Goal: Check status: Check status

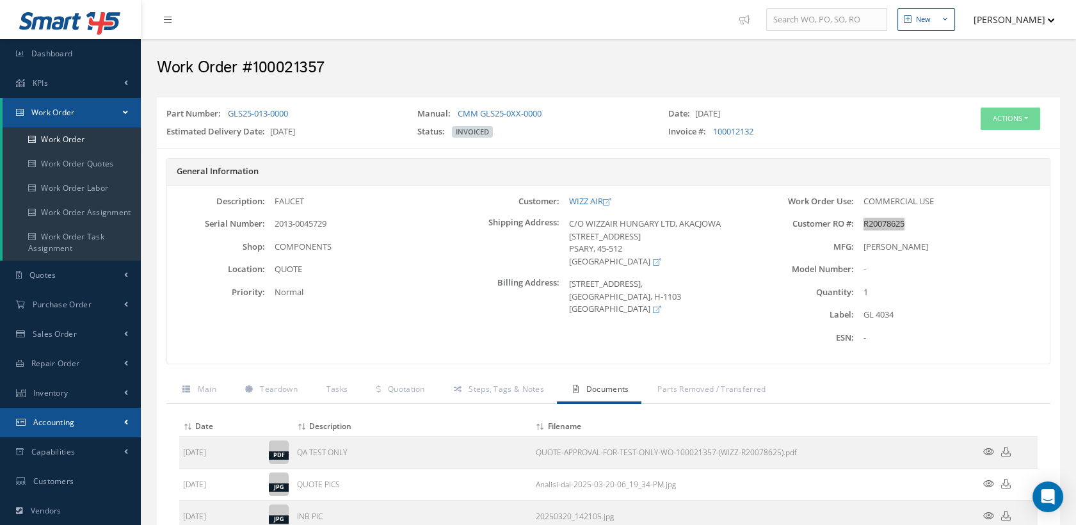
scroll to position [142, 0]
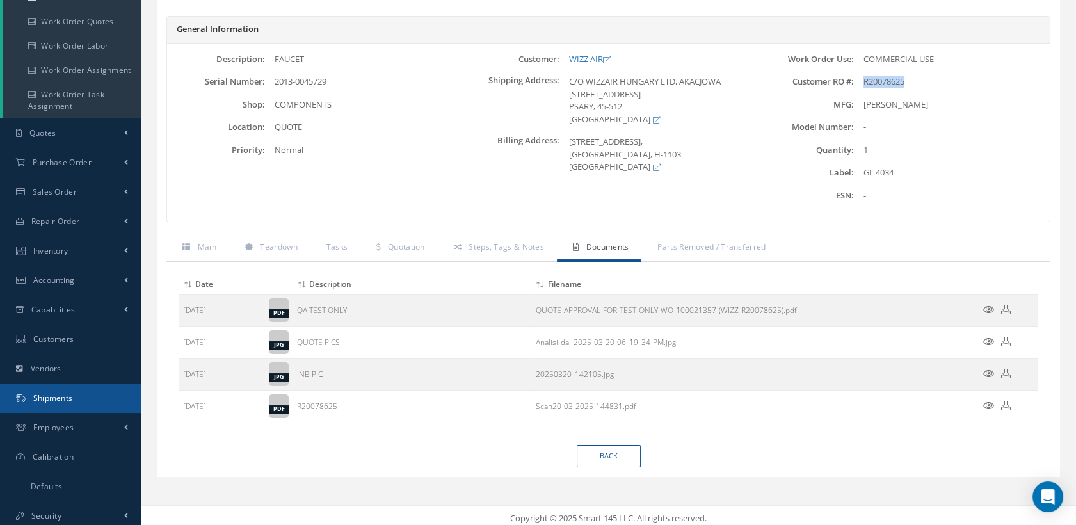
click at [74, 393] on link "Shipments" at bounding box center [70, 397] width 141 height 29
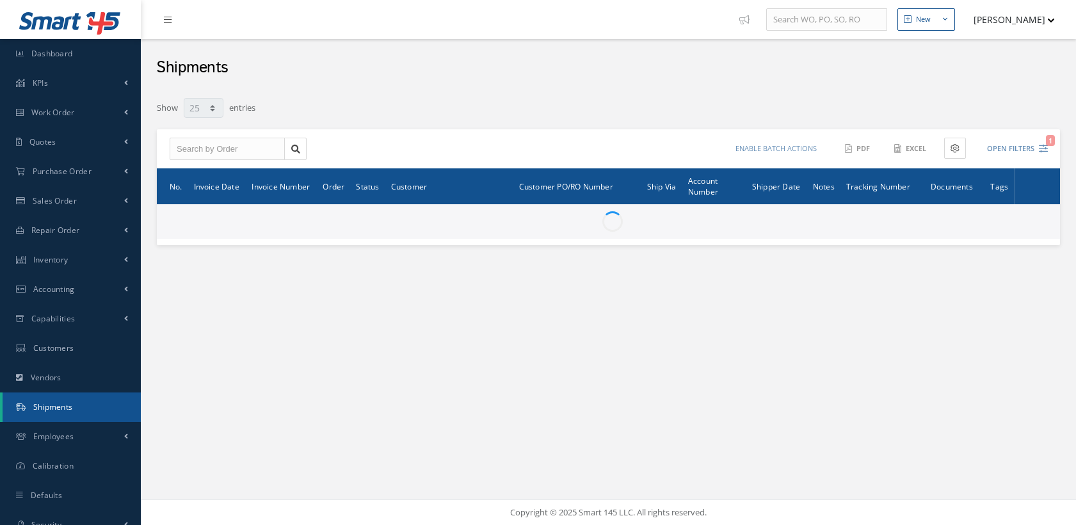
select select "25"
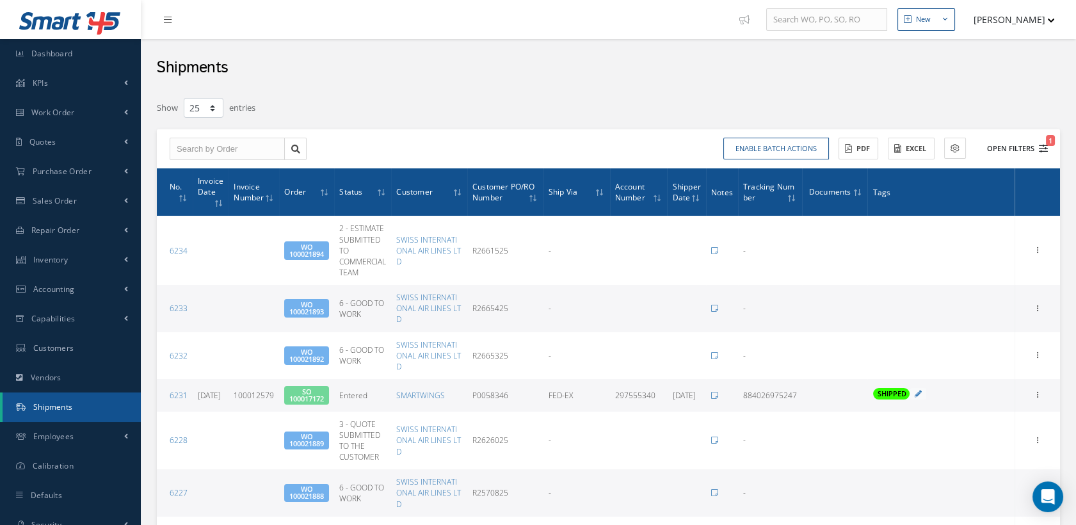
click at [1039, 147] on icon "1" at bounding box center [1042, 148] width 9 height 9
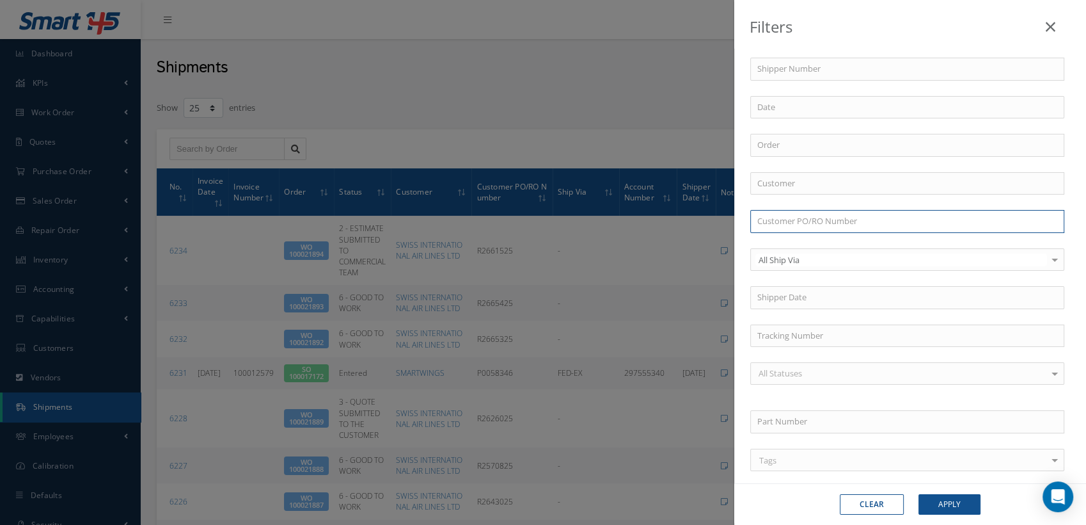
click at [798, 218] on input "text" at bounding box center [908, 221] width 314 height 23
type input "p0019977"
click at [919, 494] on button "Apply" at bounding box center [950, 504] width 62 height 20
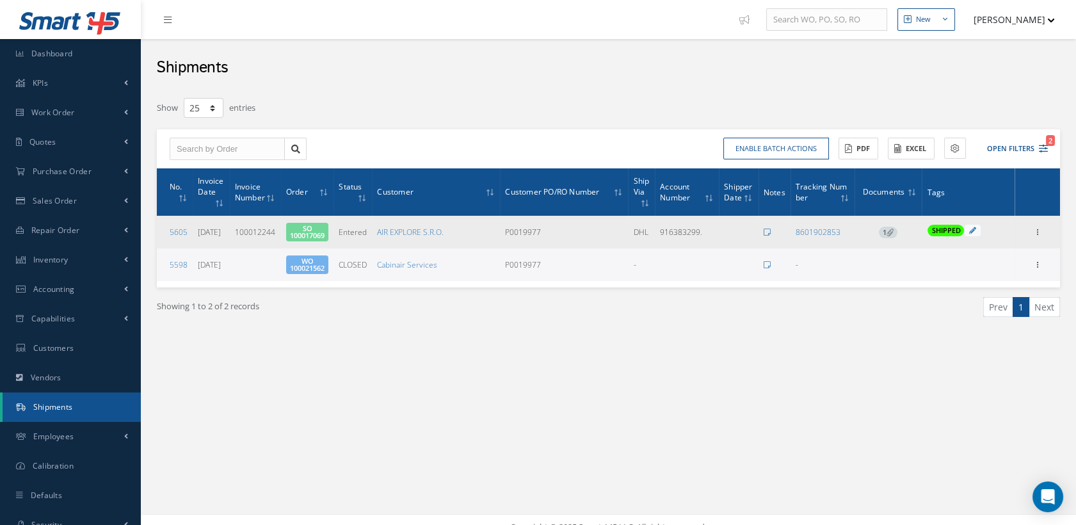
click at [303, 227] on span "SO 100017069" at bounding box center [307, 232] width 43 height 19
drag, startPoint x: 847, startPoint y: 233, endPoint x: 793, endPoint y: 234, distance: 53.7
click at [793, 234] on td "8601902853" at bounding box center [822, 232] width 65 height 33
drag, startPoint x: 793, startPoint y: 234, endPoint x: 726, endPoint y: 237, distance: 67.9
click at [726, 237] on td at bounding box center [739, 232] width 40 height 33
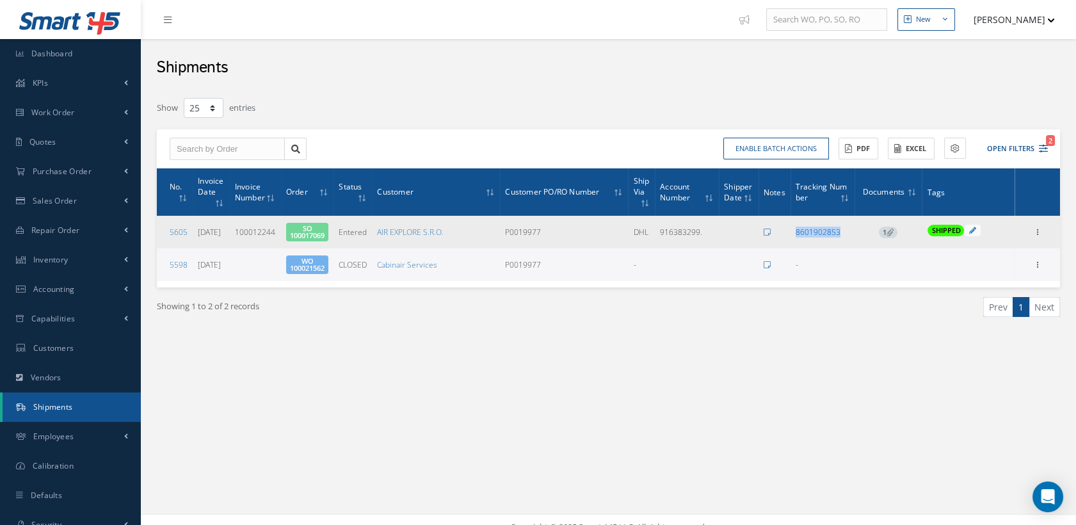
drag, startPoint x: 845, startPoint y: 233, endPoint x: 795, endPoint y: 235, distance: 49.3
click at [795, 235] on div "8601902853" at bounding box center [822, 231] width 54 height 11
copy link "8601902853"
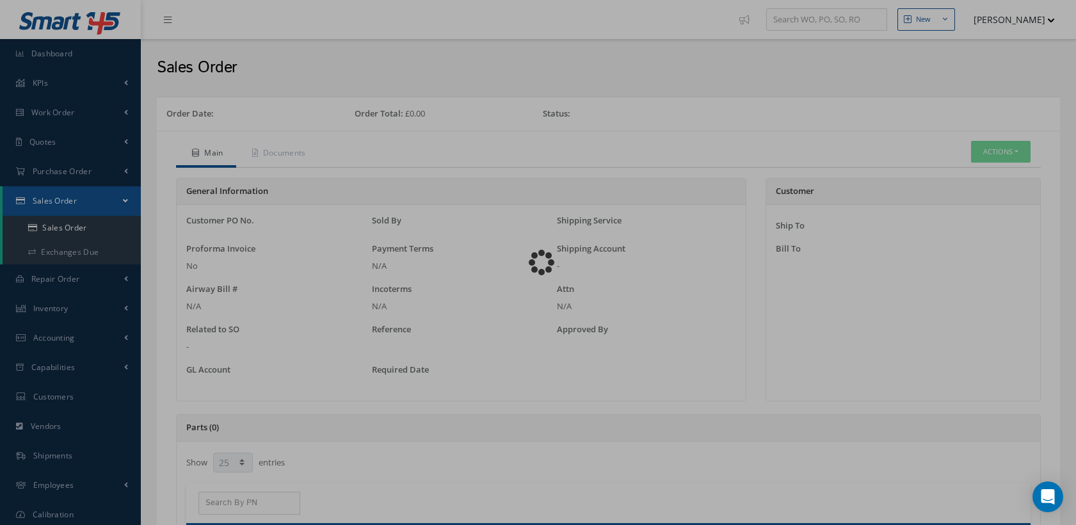
select select "25"
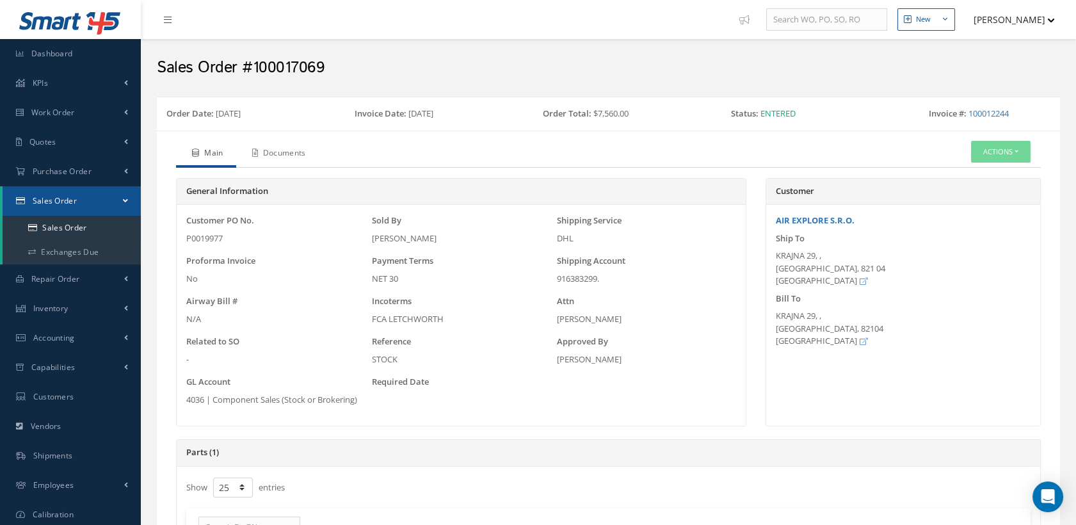
click at [292, 150] on link "Documents" at bounding box center [277, 154] width 83 height 27
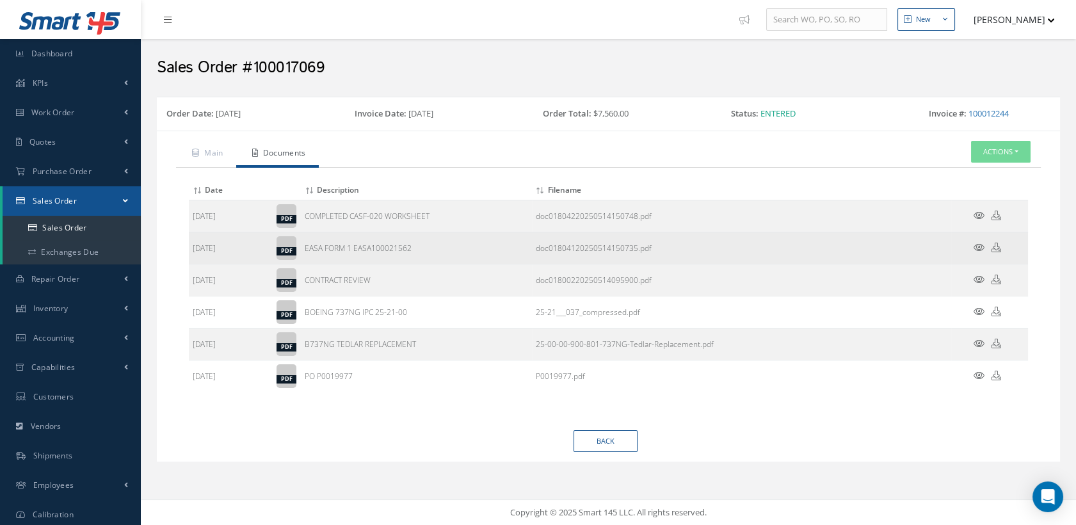
click at [977, 246] on icon at bounding box center [978, 247] width 11 height 10
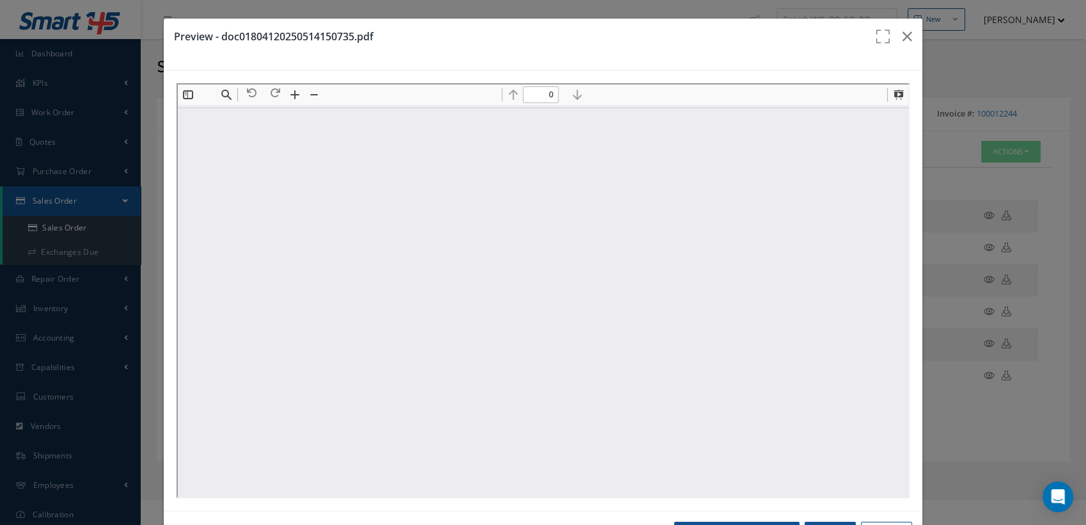
type input "1"
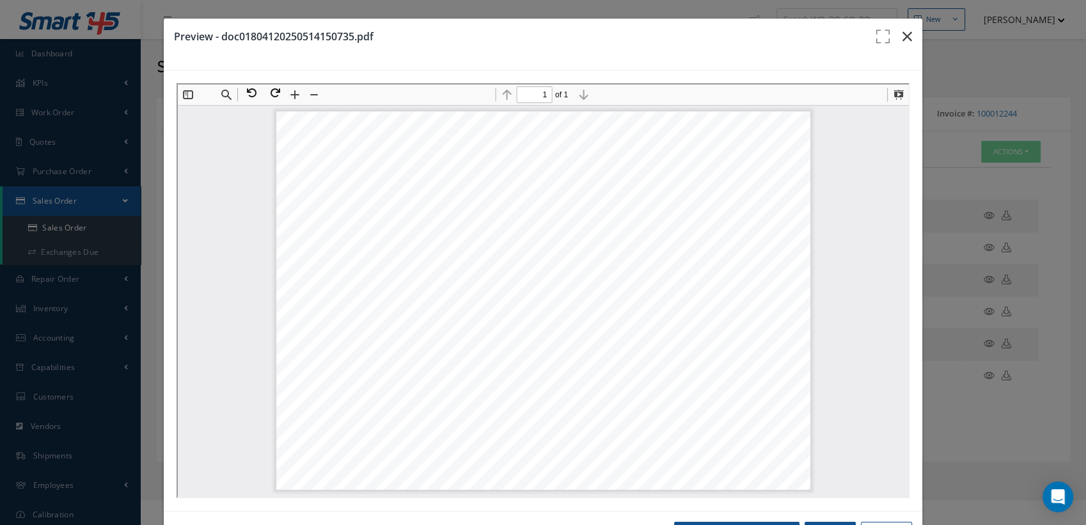
click at [903, 33] on icon "button" at bounding box center [908, 36] width 10 height 15
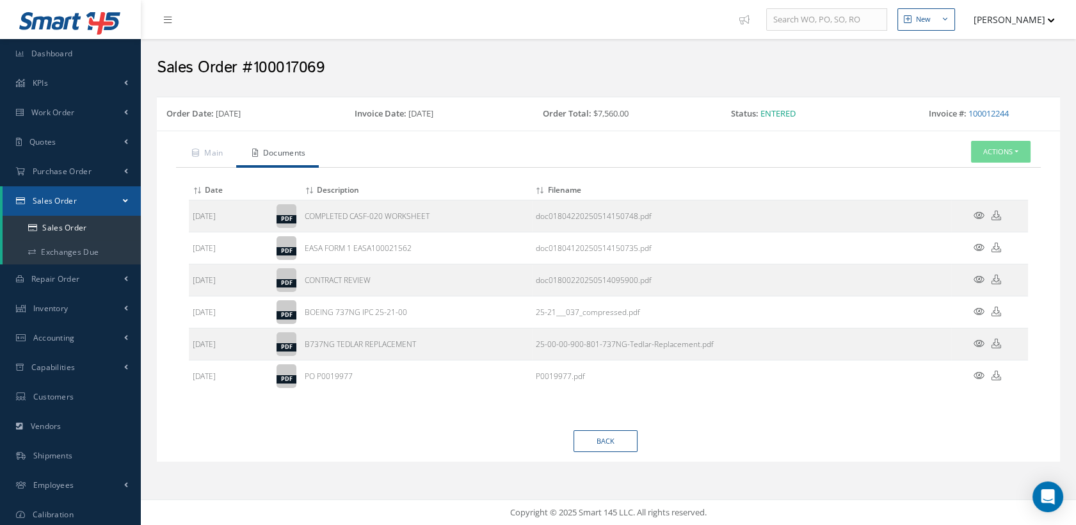
click at [1035, 15] on button "[PERSON_NAME]" at bounding box center [1007, 19] width 93 height 25
click at [969, 152] on link "Logout" at bounding box center [1003, 152] width 102 height 22
